Goal: Find specific page/section: Find specific page/section

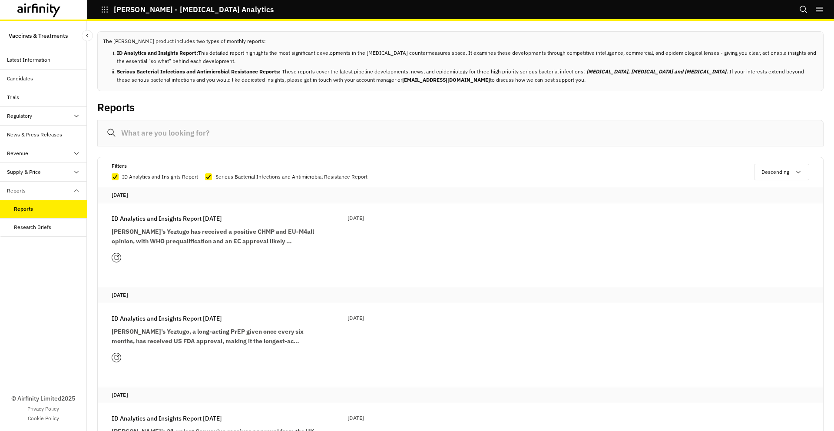
click at [175, 170] on div "Filters ID Analytics and Insights Report Serious Bacterial Infections and Antim…" at bounding box center [433, 171] width 642 height 20
click at [174, 175] on p "ID Analytics and Insights Report" at bounding box center [160, 176] width 76 height 9
click at [112, 176] on input "ID Analytics and Insights Report" at bounding box center [111, 176] width 0 height 0
checkbox input "false"
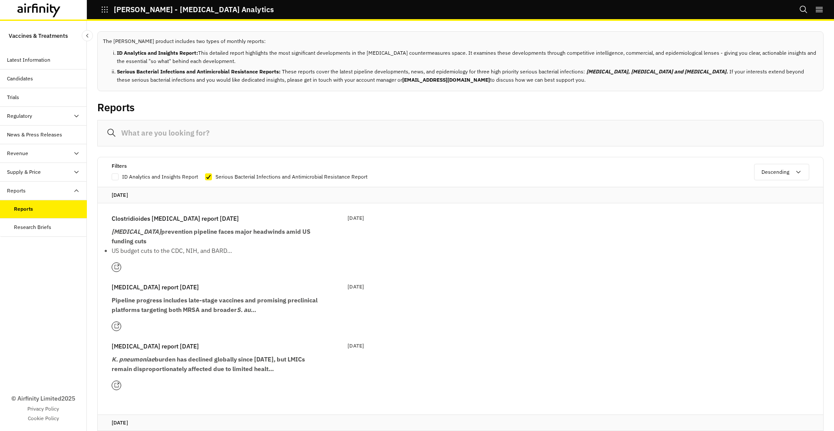
click at [231, 175] on p "Serious Bacterial Infections and Antimicrobial Resistance Report" at bounding box center [291, 176] width 152 height 9
click at [205, 176] on input "Serious Bacterial Infections and Antimicrobial Resistance Report" at bounding box center [205, 176] width 0 height 0
checkbox input "true"
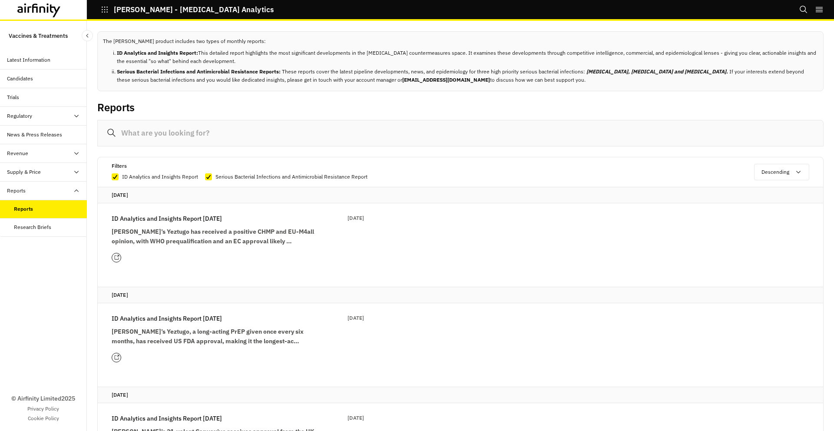
click at [183, 177] on p "ID Analytics and Insights Report" at bounding box center [160, 176] width 76 height 9
click at [112, 177] on input "ID Analytics and Insights Report" at bounding box center [111, 176] width 0 height 0
checkbox input "false"
click at [267, 172] on div "Filters ID Analytics and Insights Report Serious Bacterial Infections and Antim…" at bounding box center [433, 171] width 642 height 20
click at [267, 173] on p "Serious Bacterial Infections and Antimicrobial Resistance Report" at bounding box center [291, 176] width 152 height 9
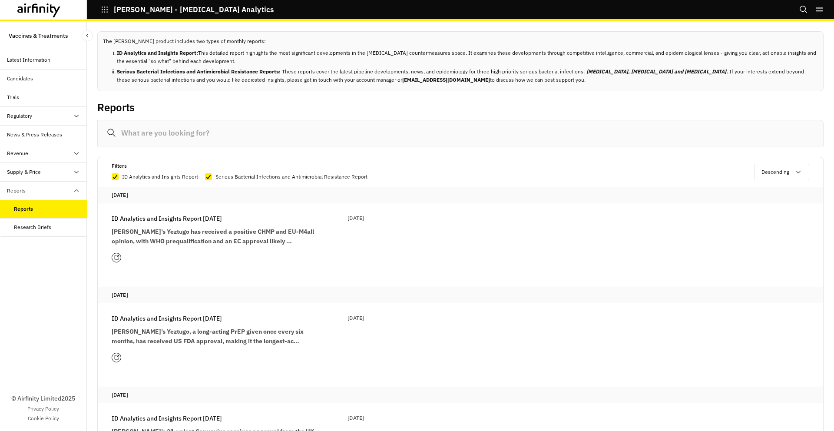
click at [205, 176] on input "Serious Bacterial Infections and Antimicrobial Resistance Report" at bounding box center [205, 176] width 0 height 0
click at [267, 173] on p "Serious Bacterial Infections and Antimicrobial Resistance Report" at bounding box center [291, 176] width 152 height 9
click at [205, 176] on input "Serious Bacterial Infections and Antimicrobial Resistance Report" at bounding box center [205, 176] width 0 height 0
checkbox input "true"
